Goal: Task Accomplishment & Management: Manage account settings

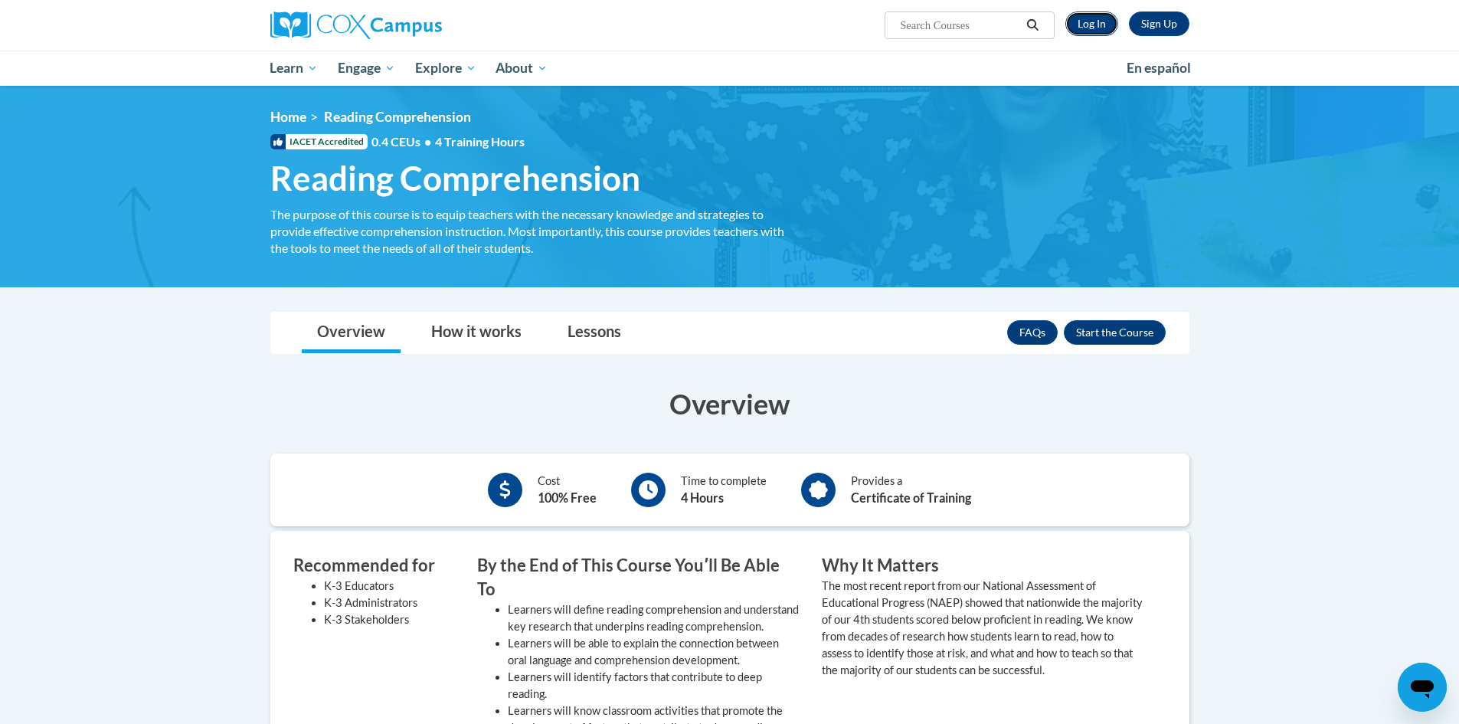
click at [1092, 23] on link "Log In" at bounding box center [1092, 23] width 53 height 25
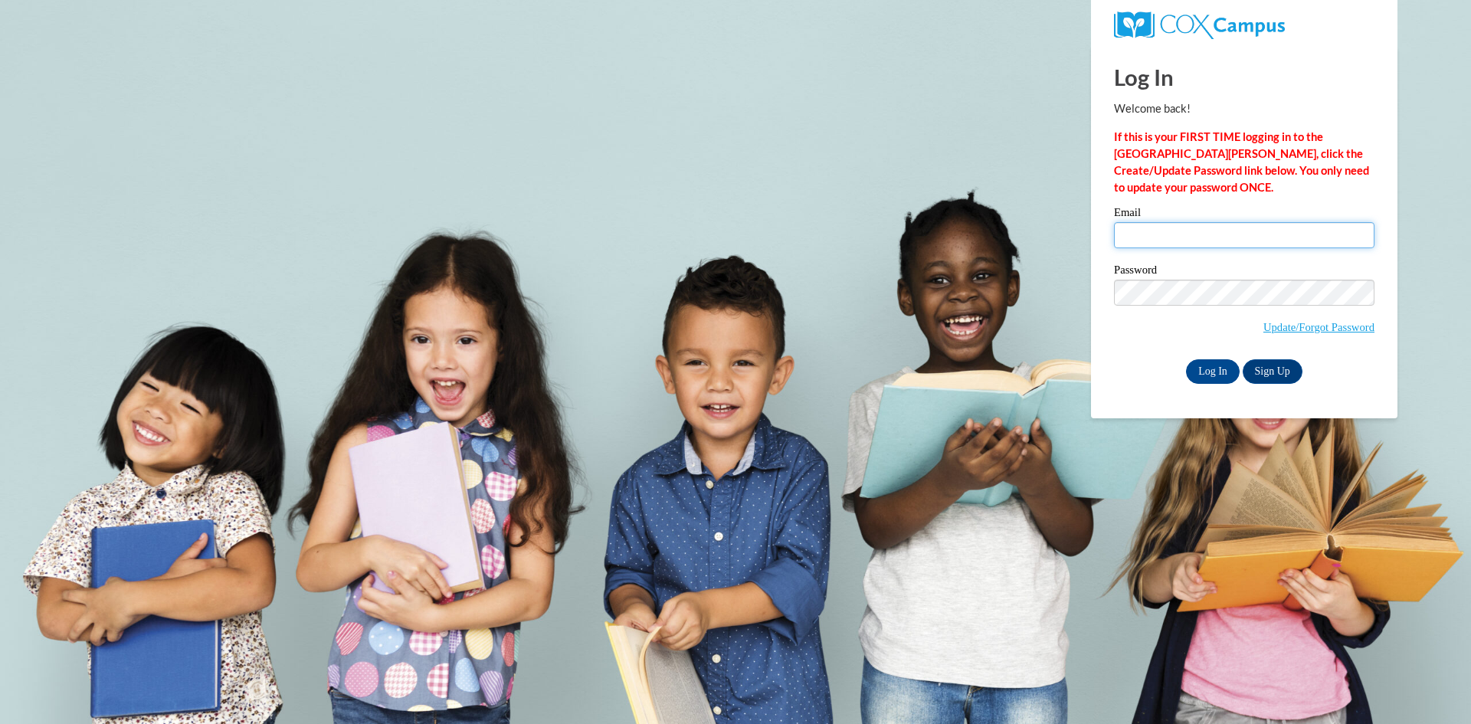
click at [1174, 231] on input "Email" at bounding box center [1244, 235] width 260 height 26
click at [1211, 204] on div "Log In Welcome back! If this is your FIRST TIME logging in to the NEW Cox Campu…" at bounding box center [1244, 215] width 260 height 338
type input "mhammac@valdosta.edu"
click at [1218, 373] on input "Log In" at bounding box center [1213, 371] width 54 height 25
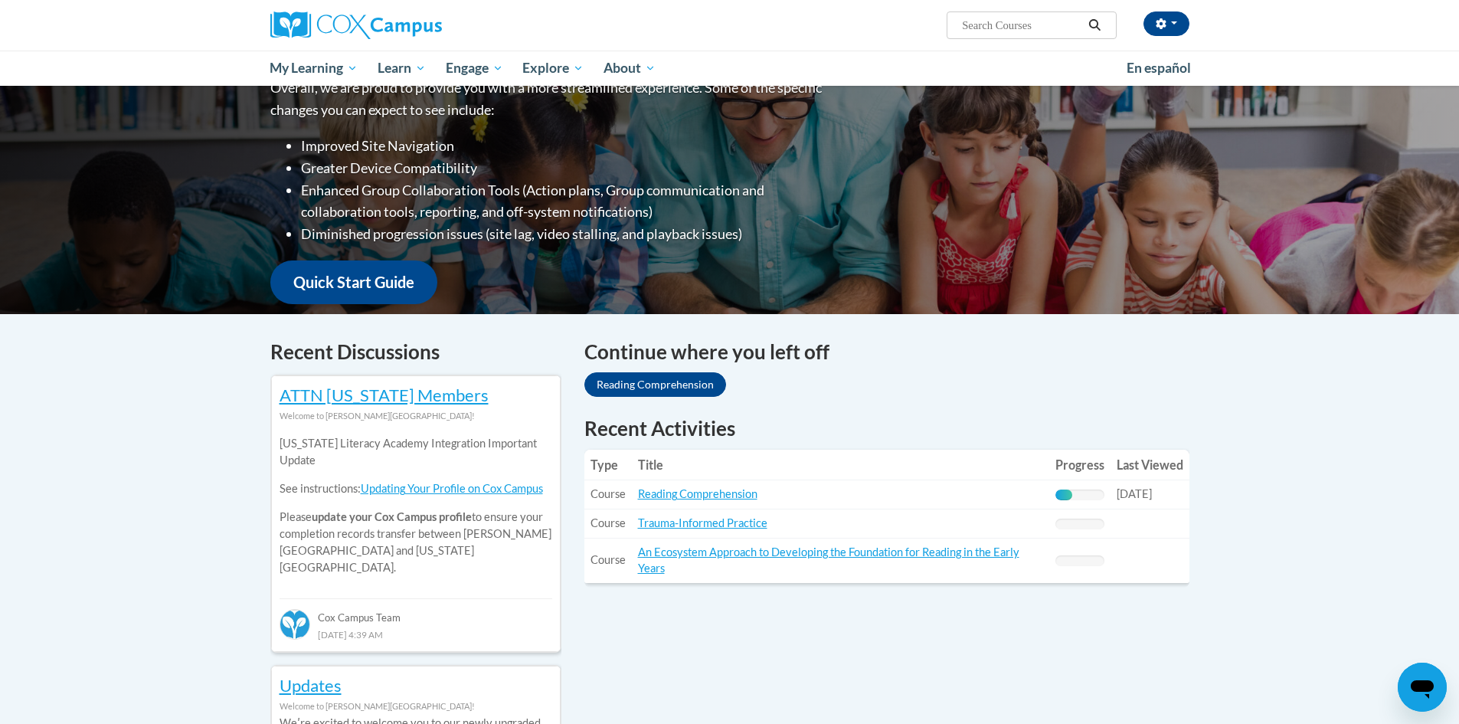
scroll to position [230, 0]
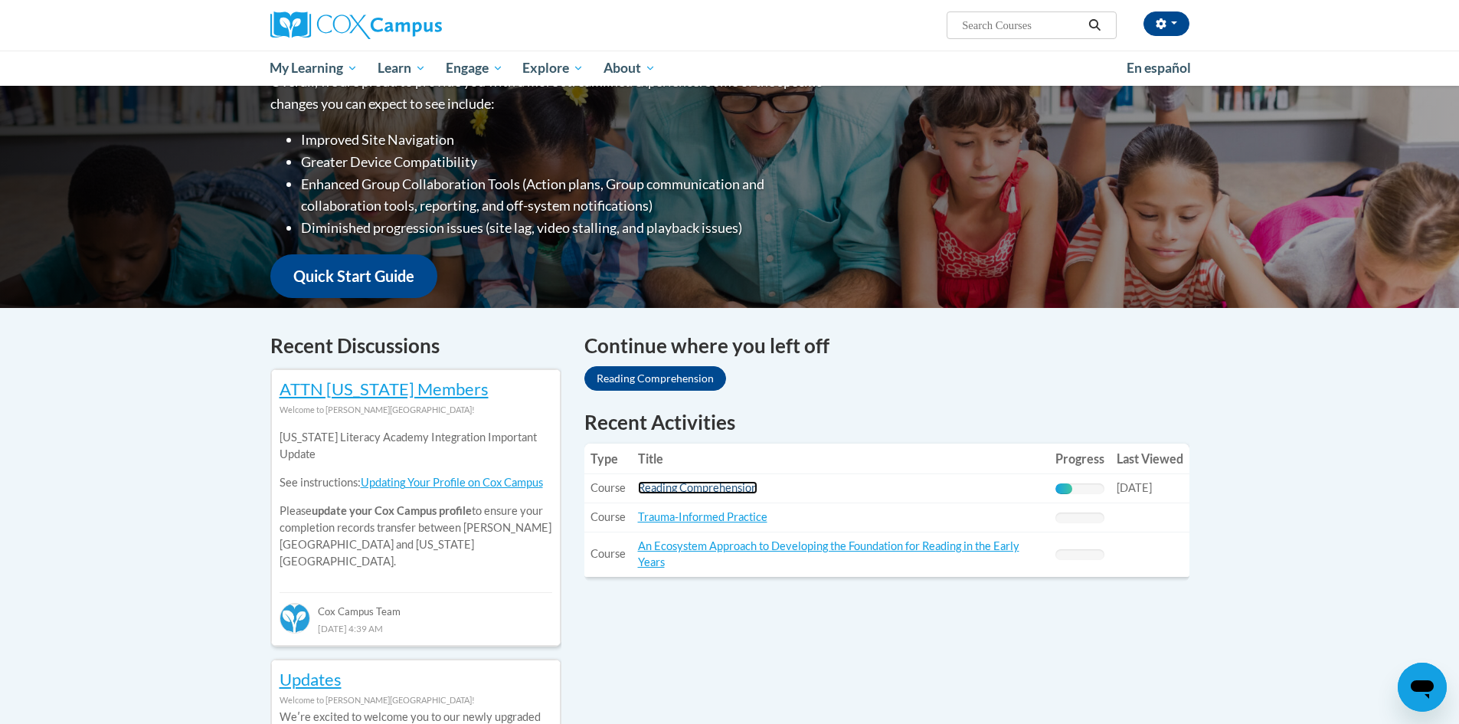
click at [741, 490] on link "Reading Comprehension" at bounding box center [698, 487] width 120 height 13
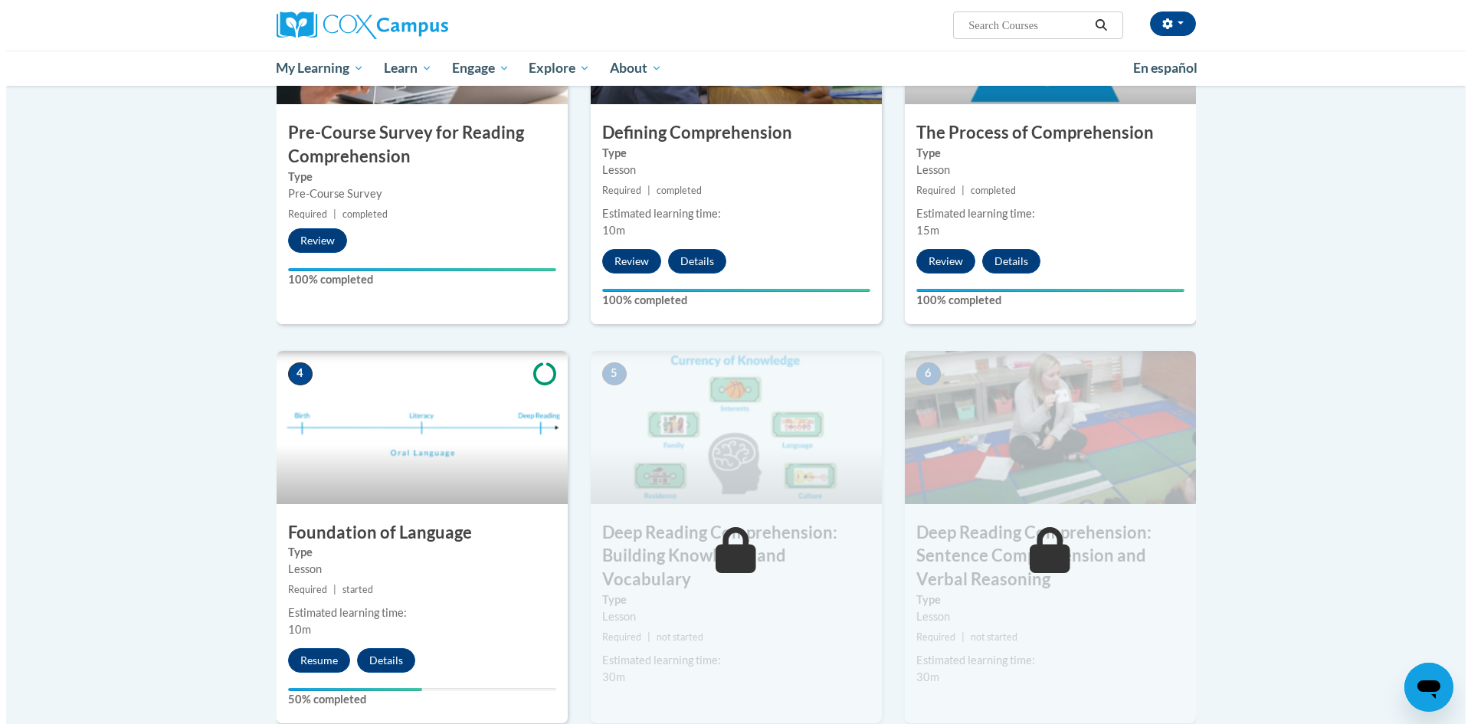
scroll to position [460, 0]
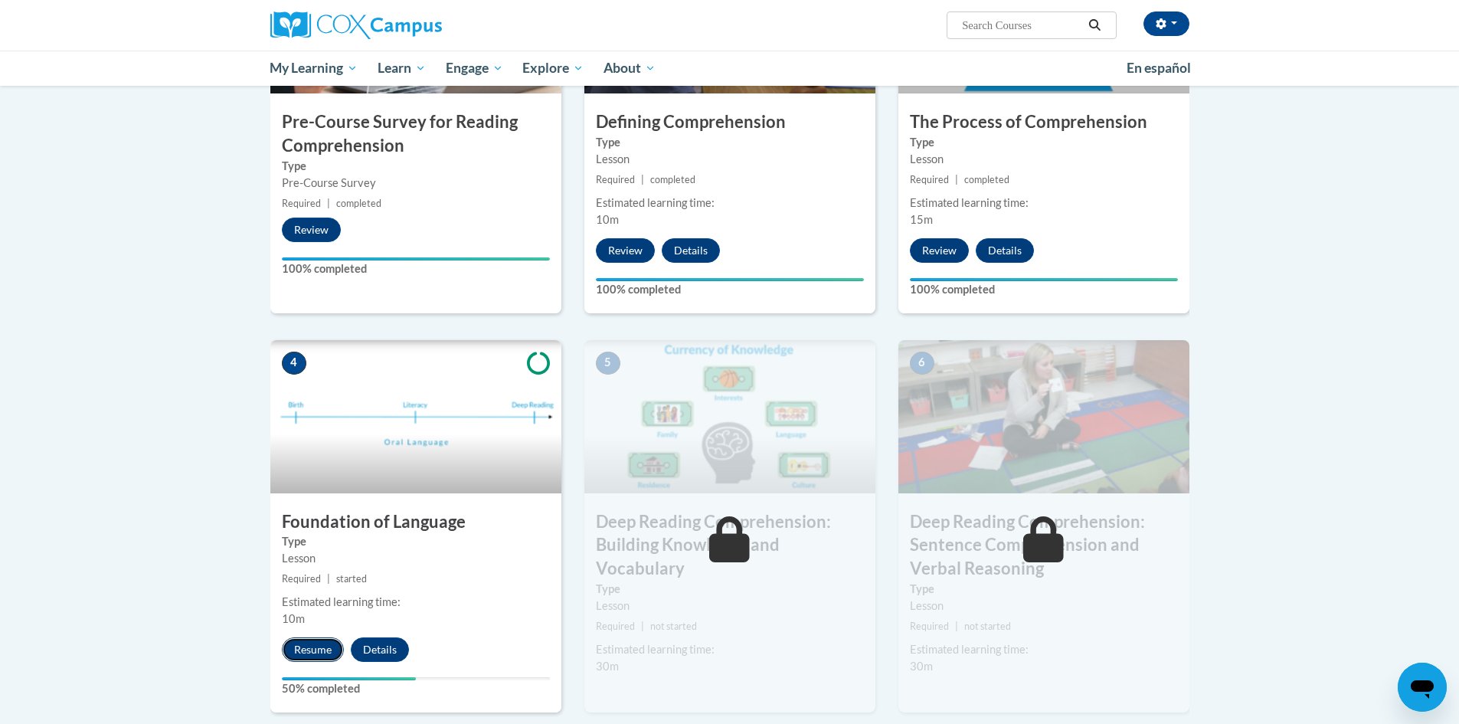
click at [316, 656] on button "Resume" at bounding box center [313, 649] width 62 height 25
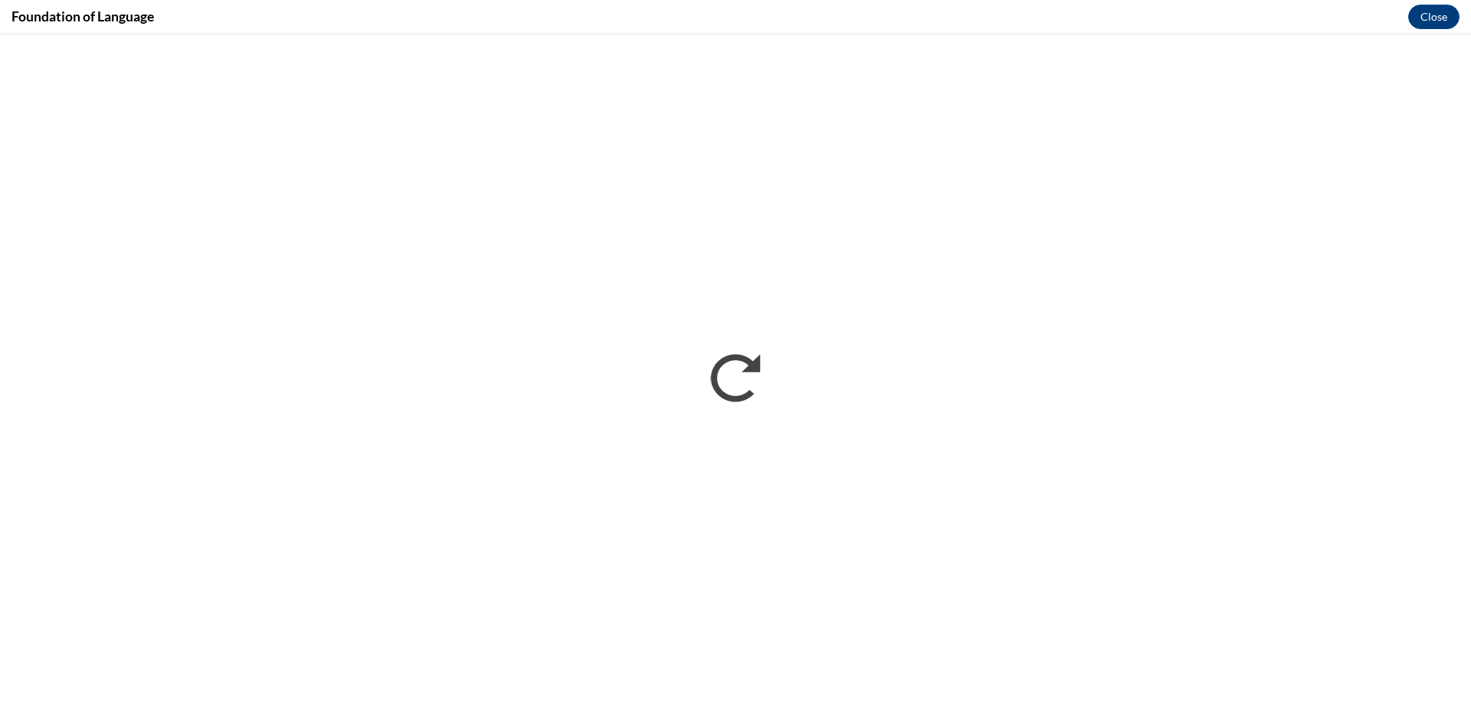
scroll to position [0, 0]
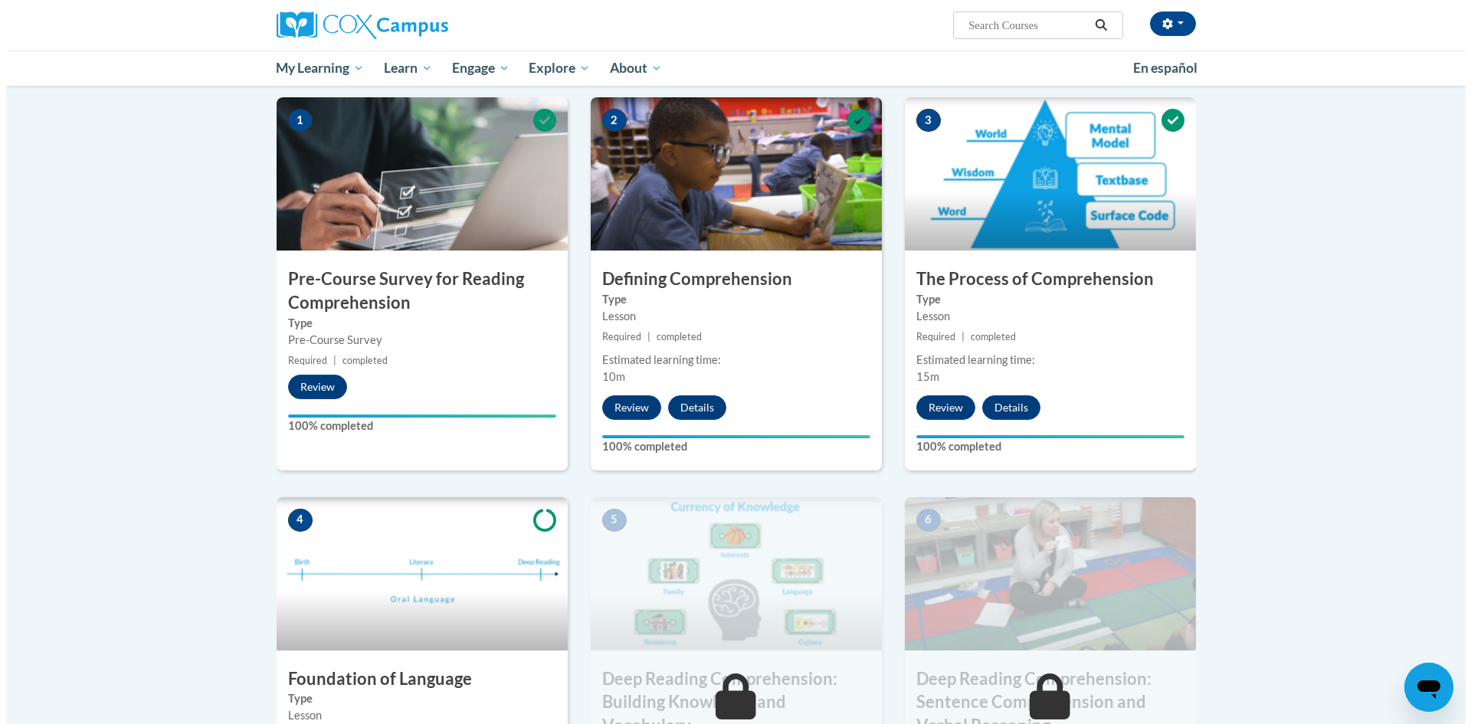
scroll to position [306, 0]
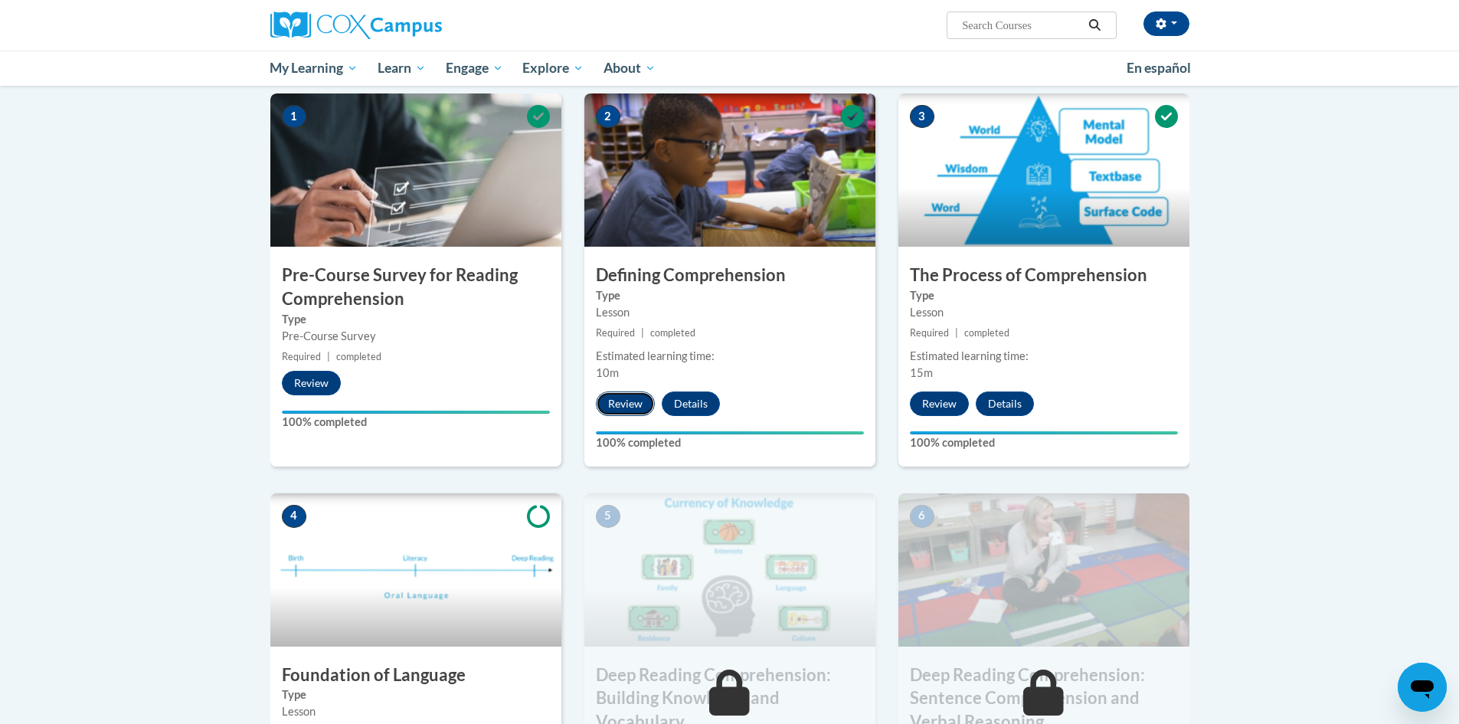
click at [608, 401] on button "Review" at bounding box center [625, 403] width 59 height 25
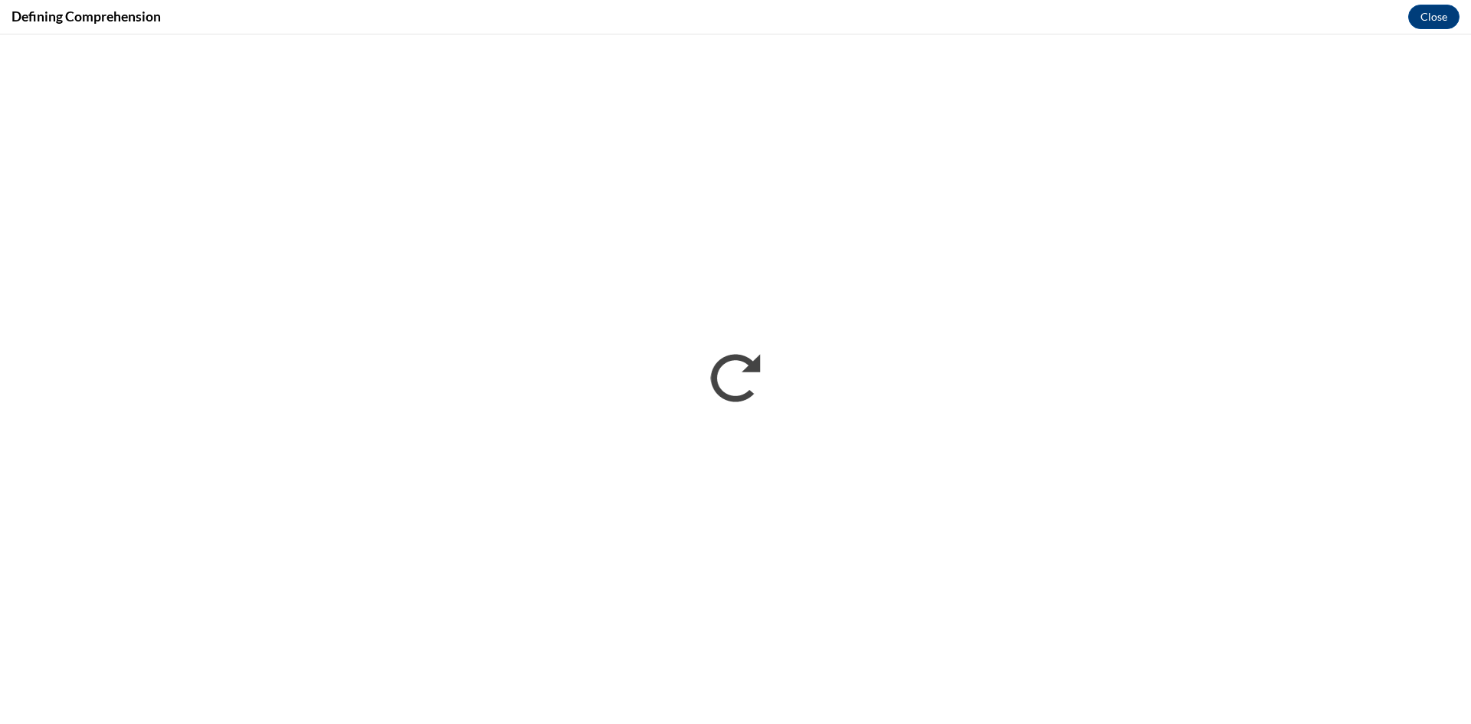
scroll to position [0, 0]
